Goal: Information Seeking & Learning: Learn about a topic

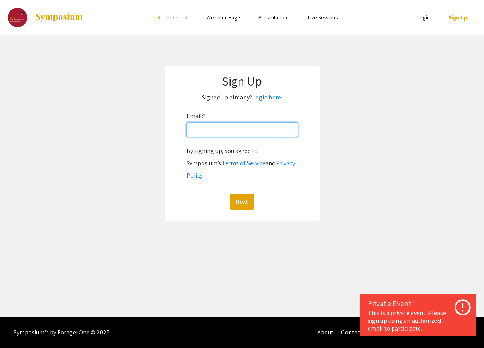
click at [251, 136] on input "Email: *" at bounding box center [242, 129] width 112 height 15
click at [267, 100] on link "Login here." at bounding box center [267, 97] width 30 height 8
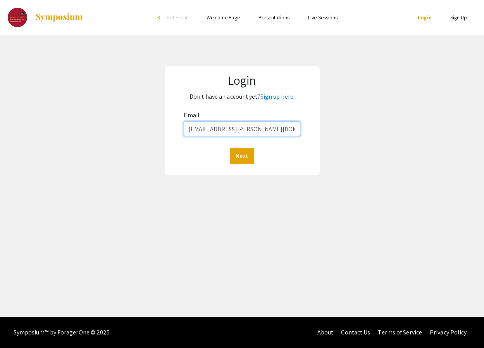
type input "maggiec3@andrew.cmu.edu"
click at [242, 156] on button "Next" at bounding box center [242, 156] width 24 height 16
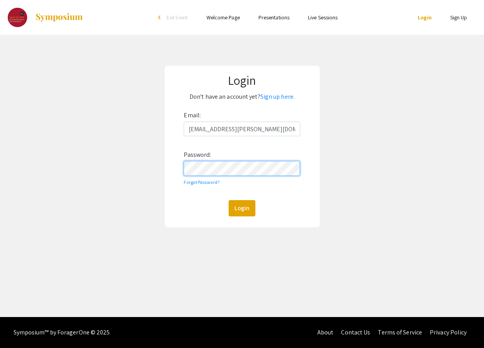
click at [242, 208] on button "Login" at bounding box center [241, 208] width 27 height 16
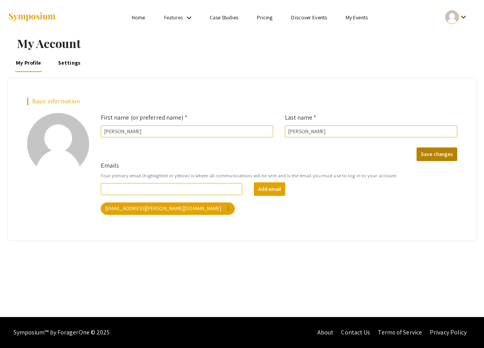
click at [435, 153] on button "Save changes" at bounding box center [436, 155] width 41 height 14
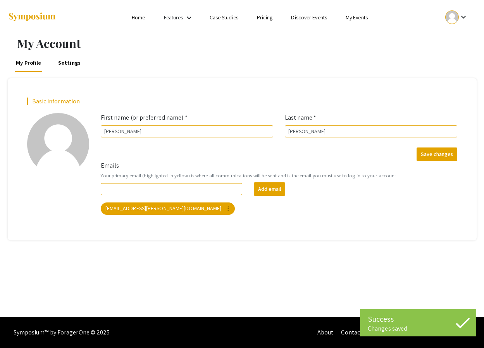
click at [362, 17] on link "My Events" at bounding box center [356, 17] width 22 height 7
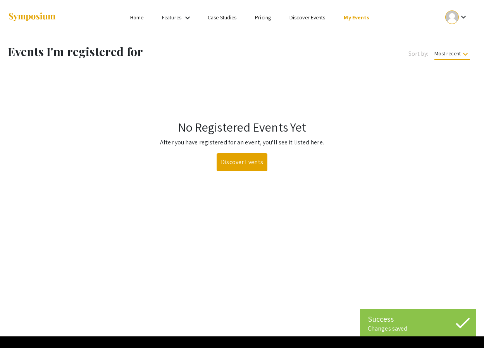
click at [241, 152] on div "No Registered Events Yet After you have registered for an event, you'll see it …" at bounding box center [242, 126] width 480 height 90
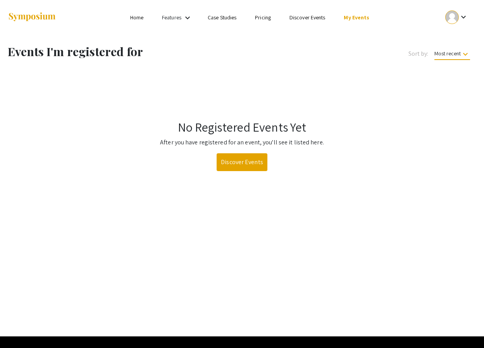
click at [137, 18] on link "Home" at bounding box center [136, 17] width 13 height 7
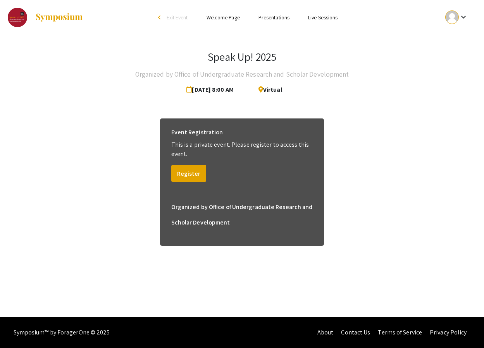
click at [273, 19] on link "Presentations" at bounding box center [273, 17] width 31 height 7
click at [273, 17] on link "Presentations" at bounding box center [273, 17] width 31 height 7
click at [264, 19] on link "Presentations" at bounding box center [273, 17] width 31 height 7
click at [324, 17] on link "Live Sessions" at bounding box center [322, 17] width 29 height 7
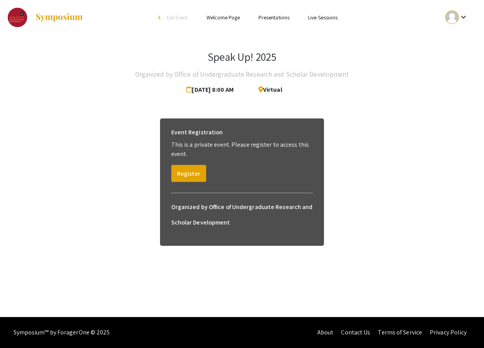
click at [284, 17] on link "Presentations" at bounding box center [273, 17] width 31 height 7
click at [277, 17] on link "Presentations" at bounding box center [273, 17] width 31 height 7
click at [189, 176] on button "Register" at bounding box center [188, 173] width 35 height 17
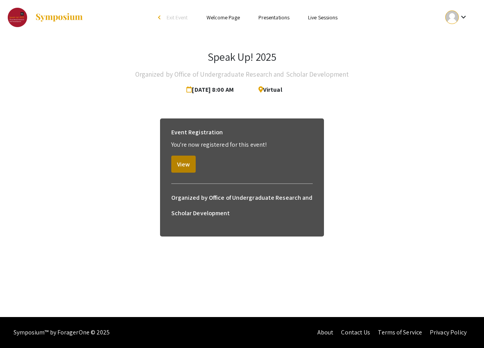
click at [178, 166] on button "View" at bounding box center [183, 164] width 24 height 17
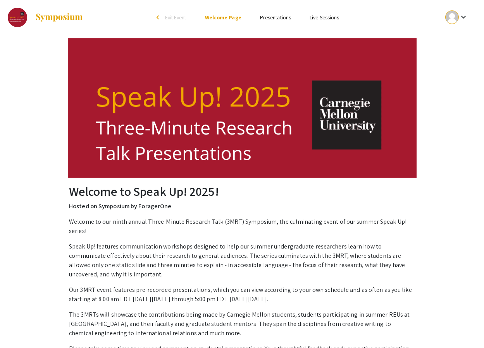
click at [265, 20] on link "Presentations" at bounding box center [275, 17] width 31 height 7
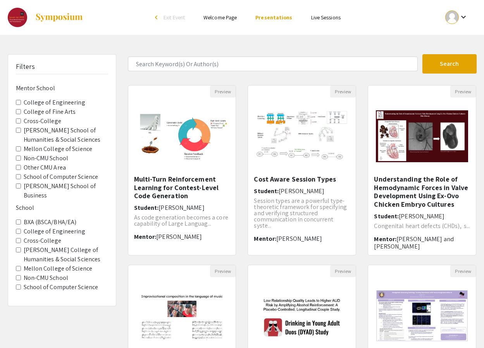
click at [225, 24] on ul "Skip navigation arrow_back_ios Exit Event Welcome Page Presentations Live Sessi…" at bounding box center [242, 17] width 154 height 35
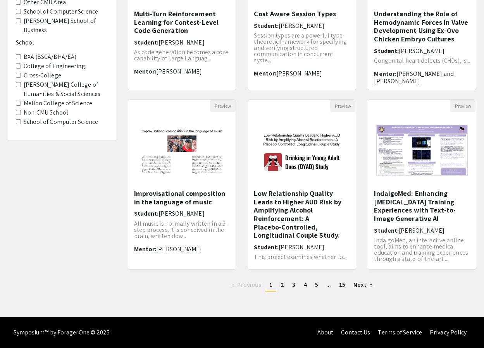
scroll to position [165, 0]
click at [280, 283] on span "2" at bounding box center [281, 285] width 3 height 8
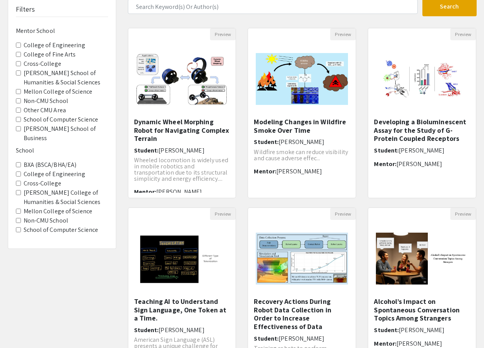
scroll to position [70, 0]
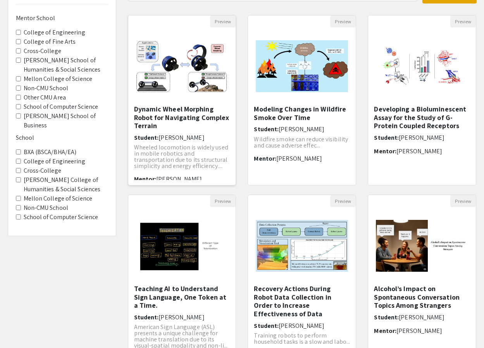
click at [174, 89] on img "Open Presentation <p>Dynamic Wheel Morphing Robot for Navigating Complex Terrai…" at bounding box center [182, 66] width 108 height 67
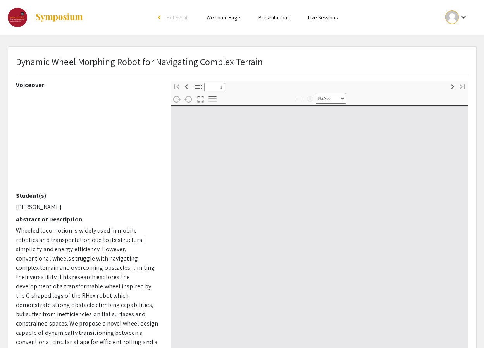
type input "0"
select select "custom"
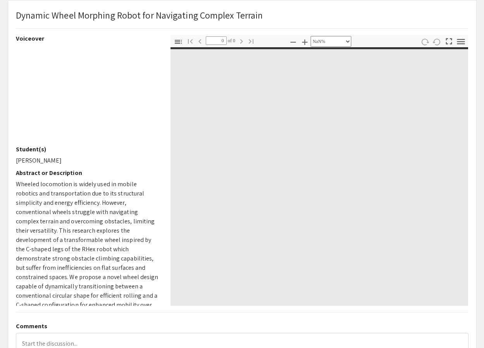
type input "1"
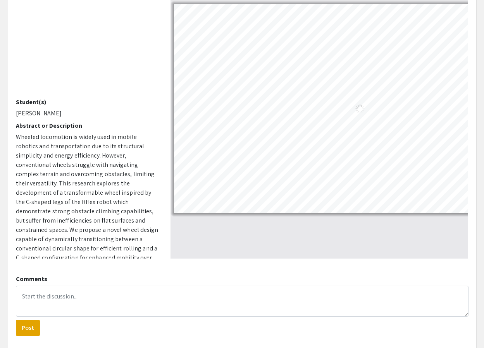
select select "auto"
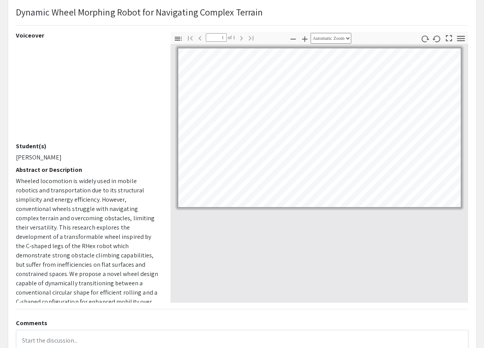
scroll to position [49, 0]
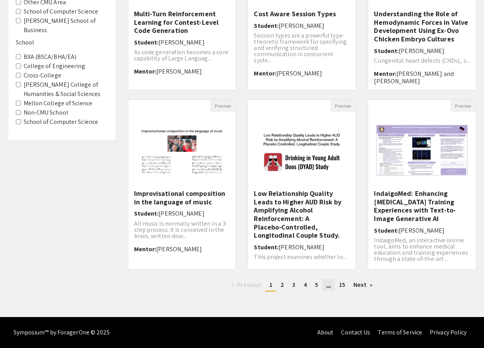
scroll to position [165, 0]
click at [341, 284] on span "15" at bounding box center [342, 285] width 6 height 8
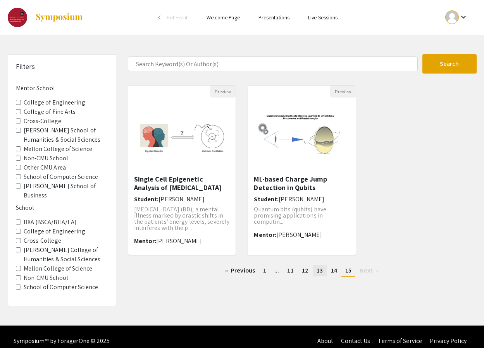
click at [318, 269] on span "13" at bounding box center [319, 270] width 6 height 8
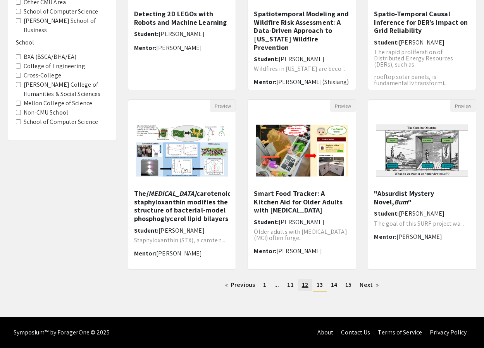
scroll to position [165, 0]
click at [305, 284] on span "12" at bounding box center [305, 285] width 7 height 8
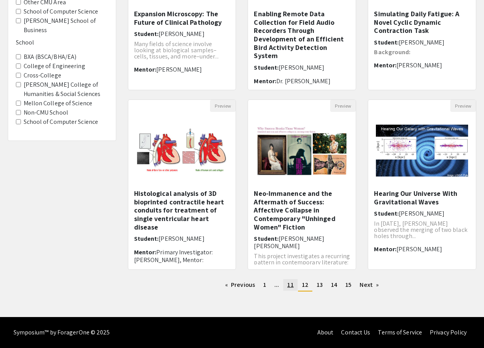
scroll to position [165, 0]
click at [288, 283] on span "11" at bounding box center [290, 285] width 6 height 8
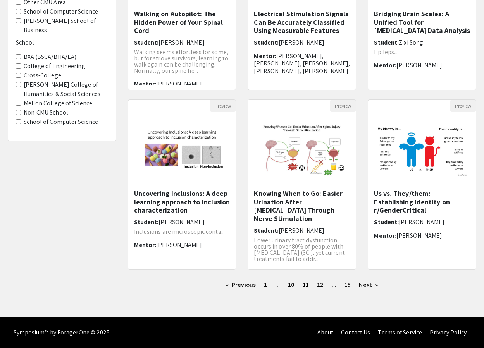
scroll to position [165, 0]
click at [291, 284] on span "10" at bounding box center [291, 285] width 6 height 8
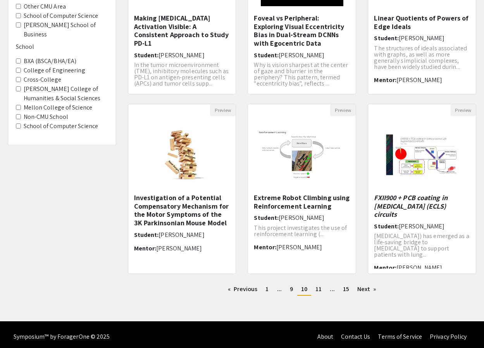
scroll to position [163, 0]
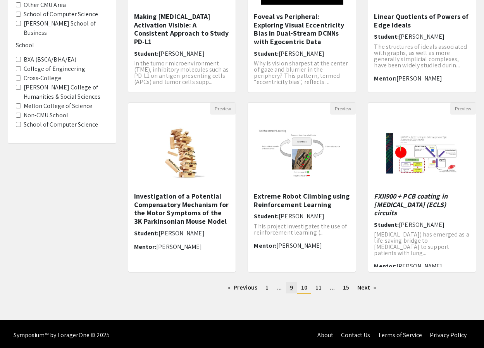
click at [287, 286] on link "page 9" at bounding box center [291, 288] width 11 height 12
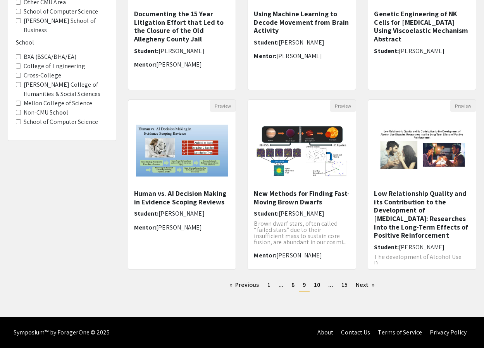
scroll to position [165, 0]
click at [268, 282] on span "1" at bounding box center [268, 285] width 3 height 8
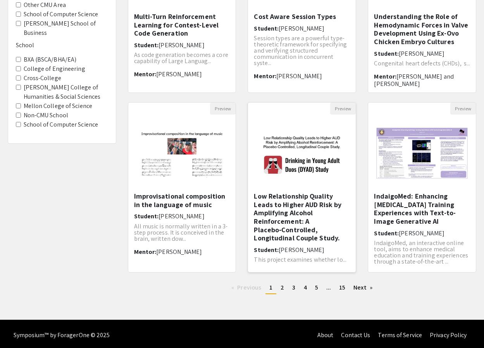
scroll to position [165, 0]
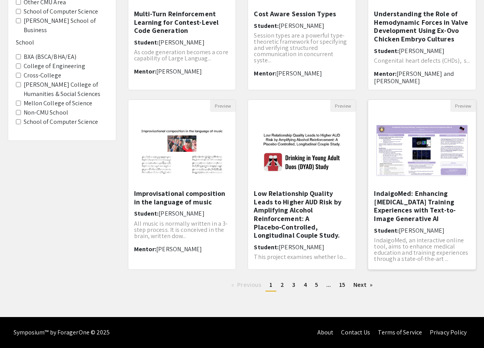
click at [422, 156] on img "Open Presentation <p>IndaigoMed: Enhancing Radiology Training Experiences with …" at bounding box center [422, 150] width 108 height 67
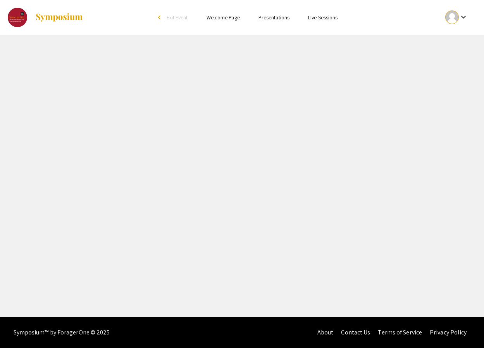
select select "custom"
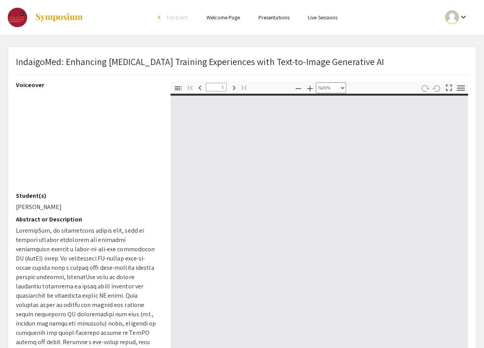
type input "0"
select select "custom"
type input "1"
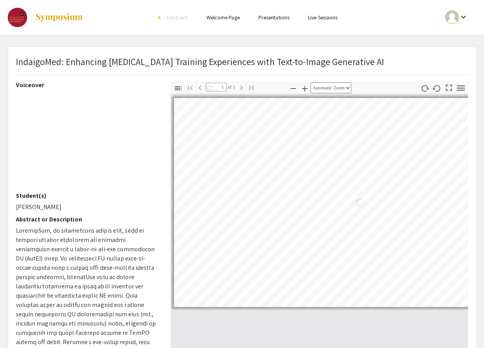
select select "auto"
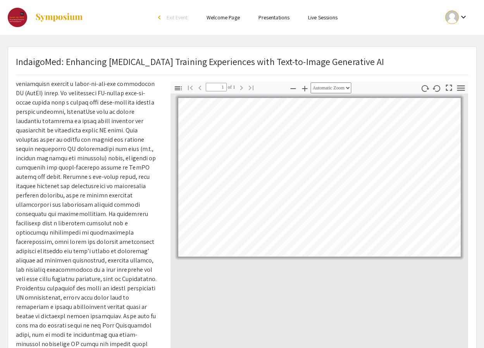
click at [208, 17] on link "Welcome Page" at bounding box center [222, 17] width 33 height 7
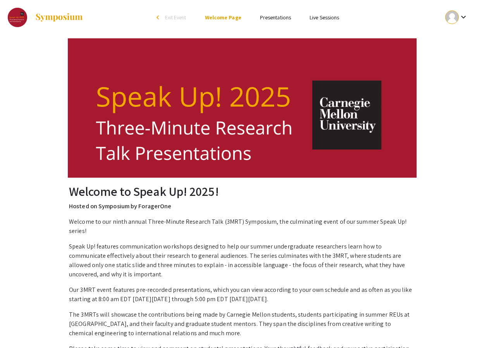
click at [275, 21] on link "Presentations" at bounding box center [275, 17] width 31 height 7
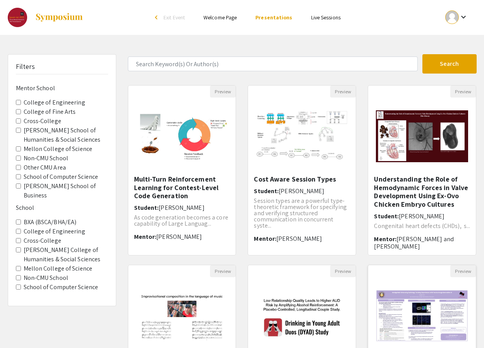
click at [419, 281] on div "Open Presentation <p>IndaigoMed: Enhancing Radiology Training Experiences with …" at bounding box center [422, 315] width 108 height 77
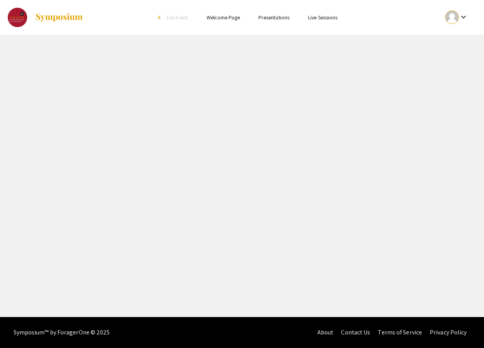
select select "custom"
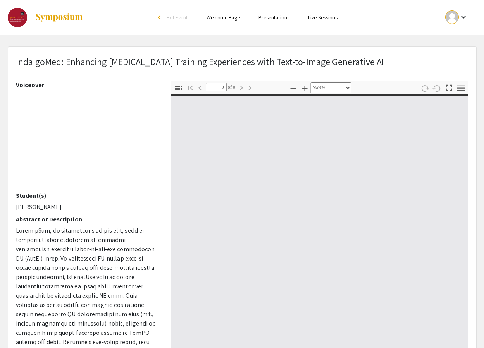
type input "1"
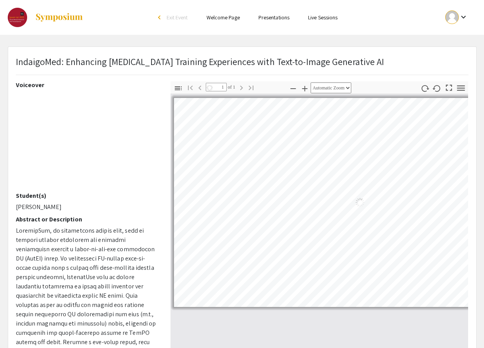
select select "auto"
